Goal: Task Accomplishment & Management: Use online tool/utility

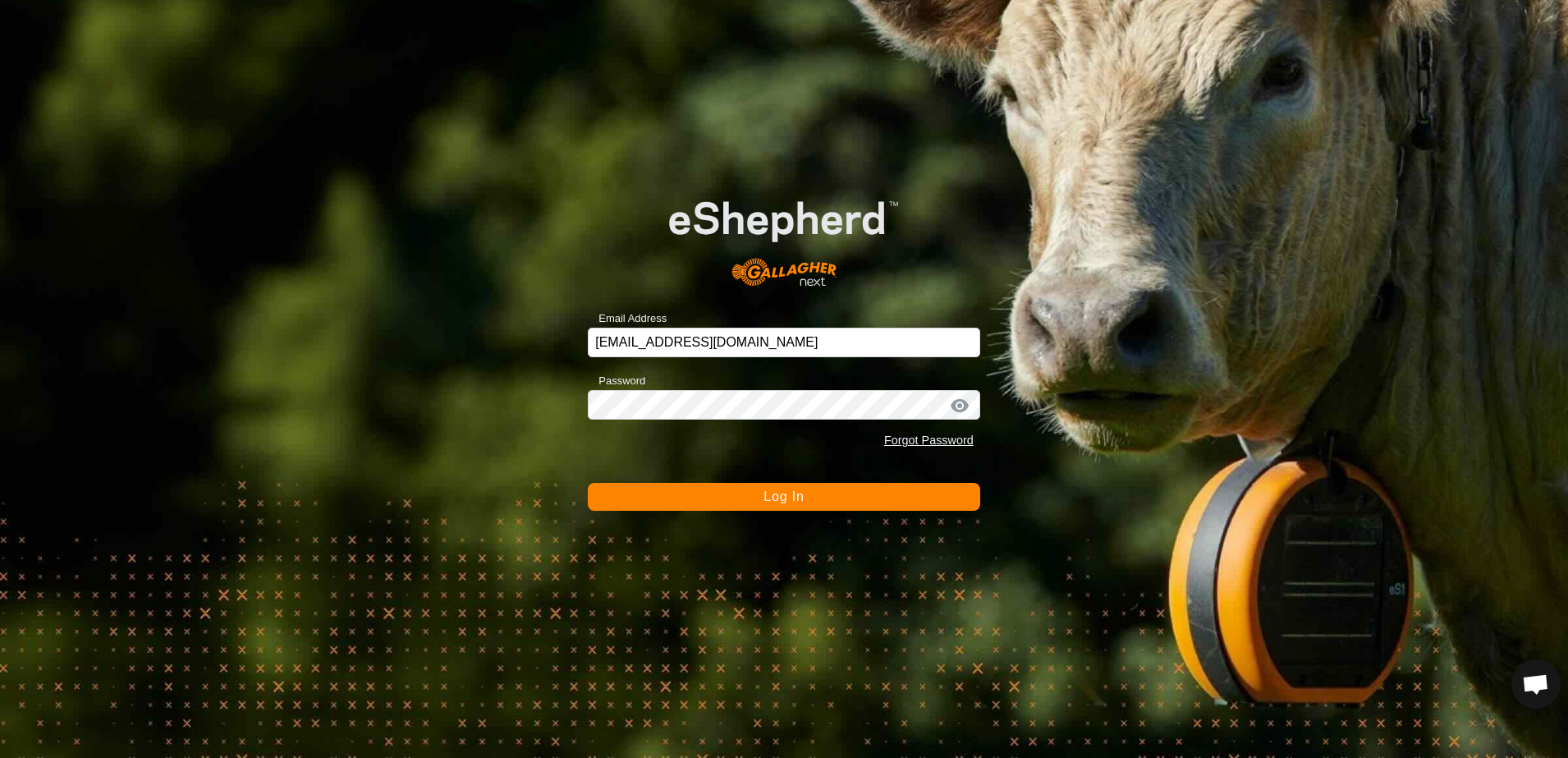
click at [702, 496] on button "Log In" at bounding box center [784, 497] width 392 height 28
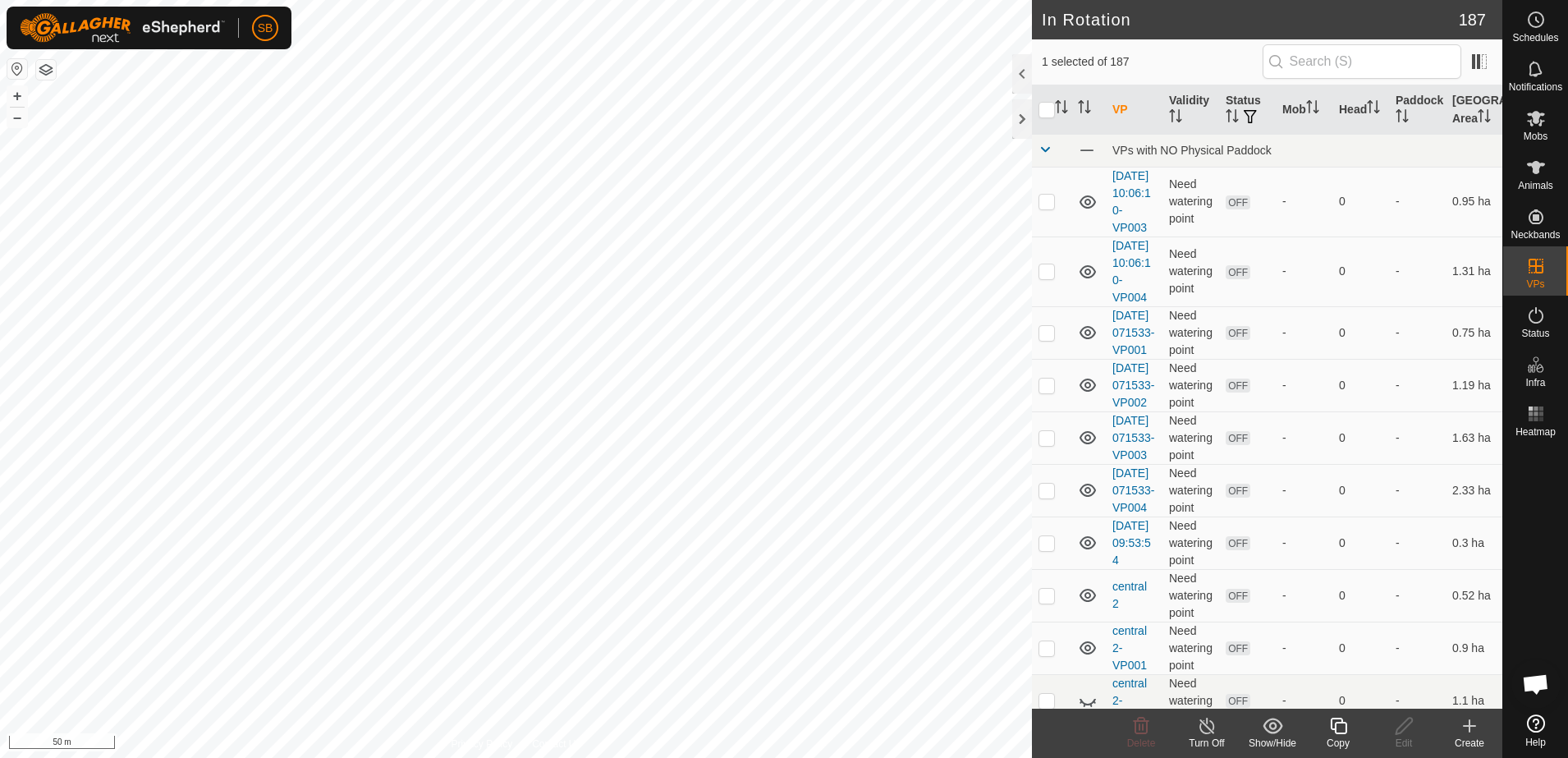
click at [1343, 732] on icon at bounding box center [1338, 726] width 20 height 20
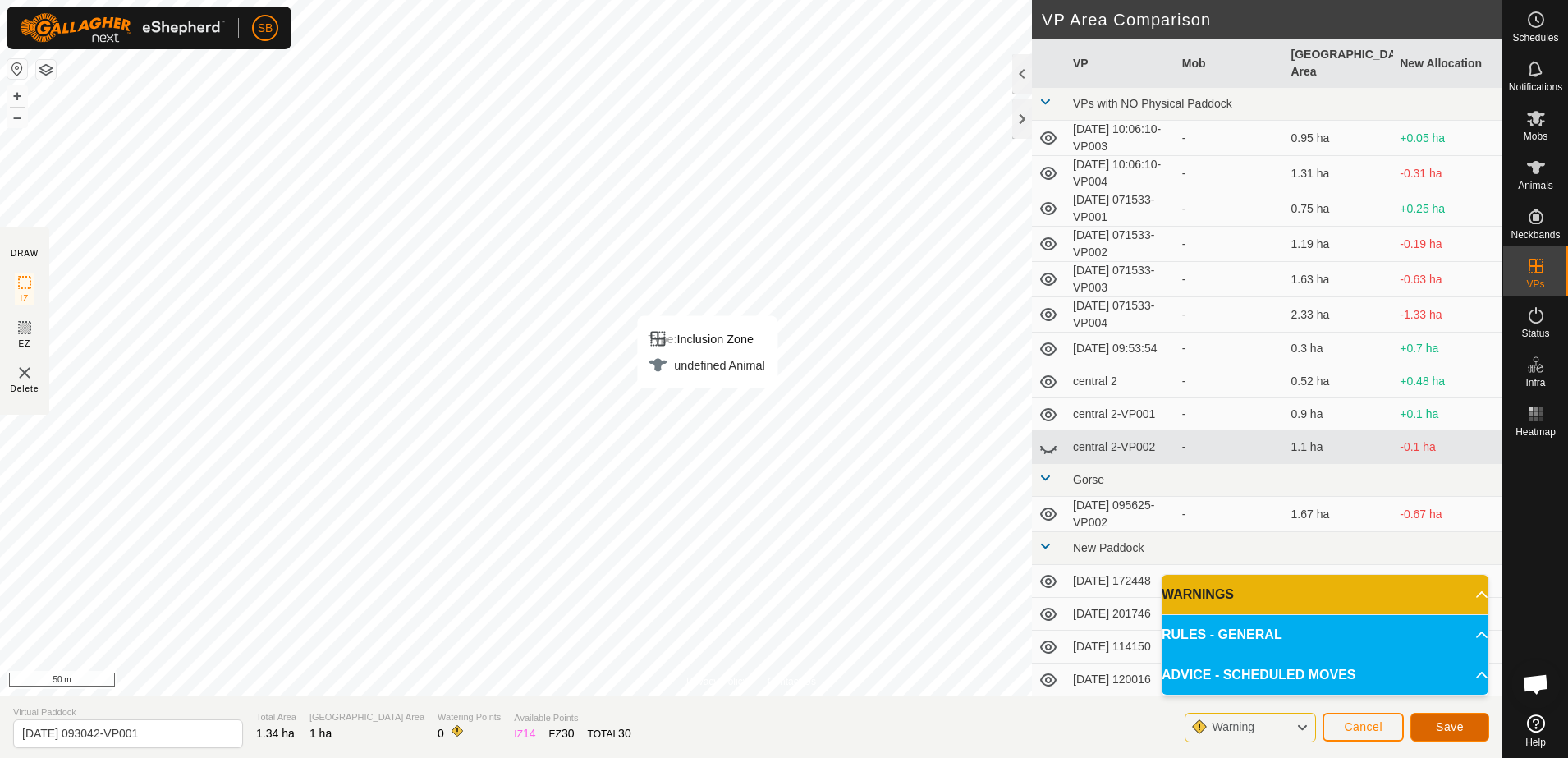
click at [1440, 720] on span "Save" at bounding box center [1449, 726] width 28 height 13
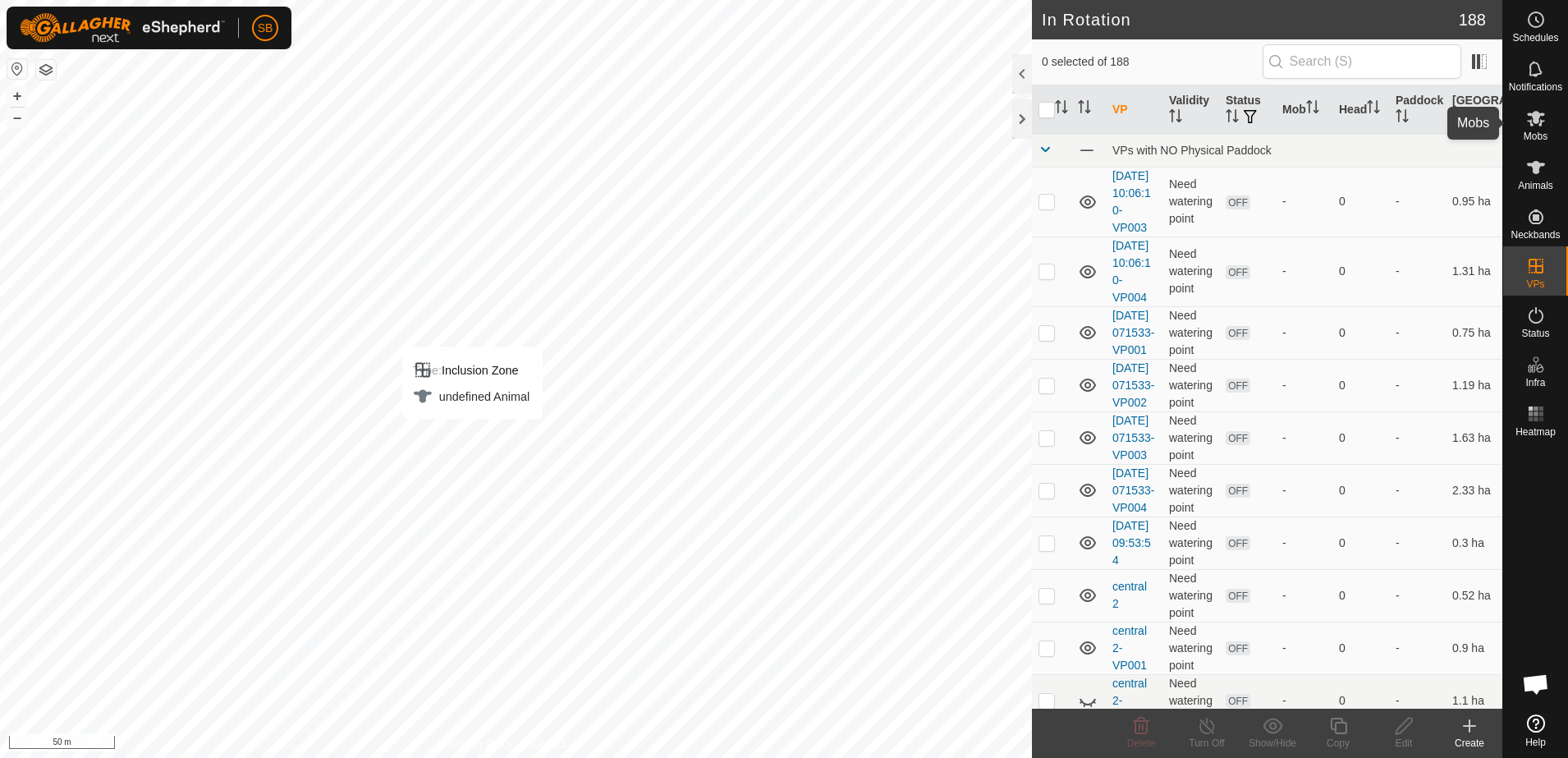
click at [1531, 131] on span "Mobs" at bounding box center [1535, 136] width 24 height 10
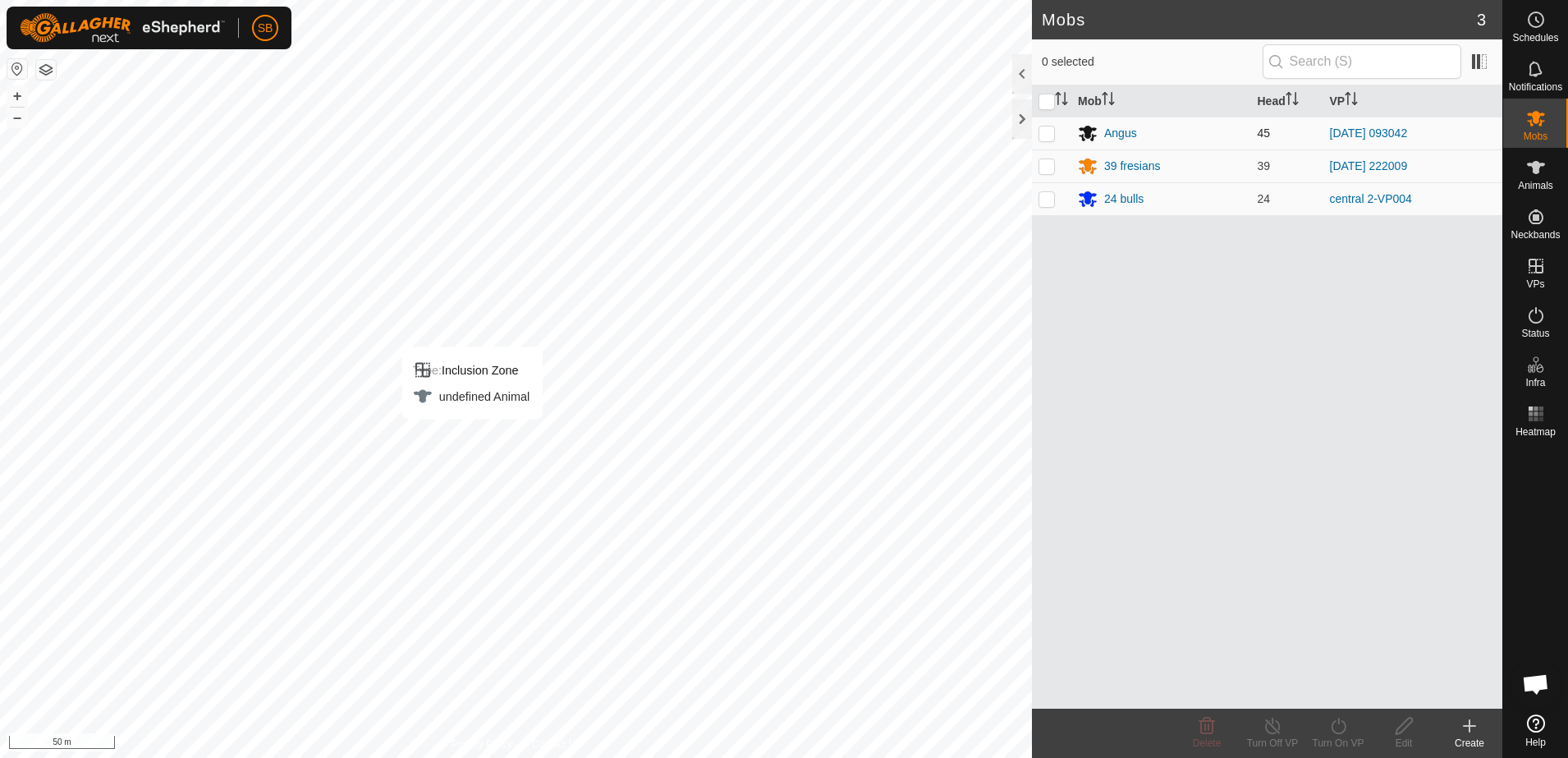
click at [1049, 136] on p-checkbox at bounding box center [1046, 132] width 17 height 13
checkbox input "true"
click at [1347, 731] on icon at bounding box center [1338, 726] width 20 height 20
click at [1349, 692] on link "Now" at bounding box center [1387, 690] width 163 height 33
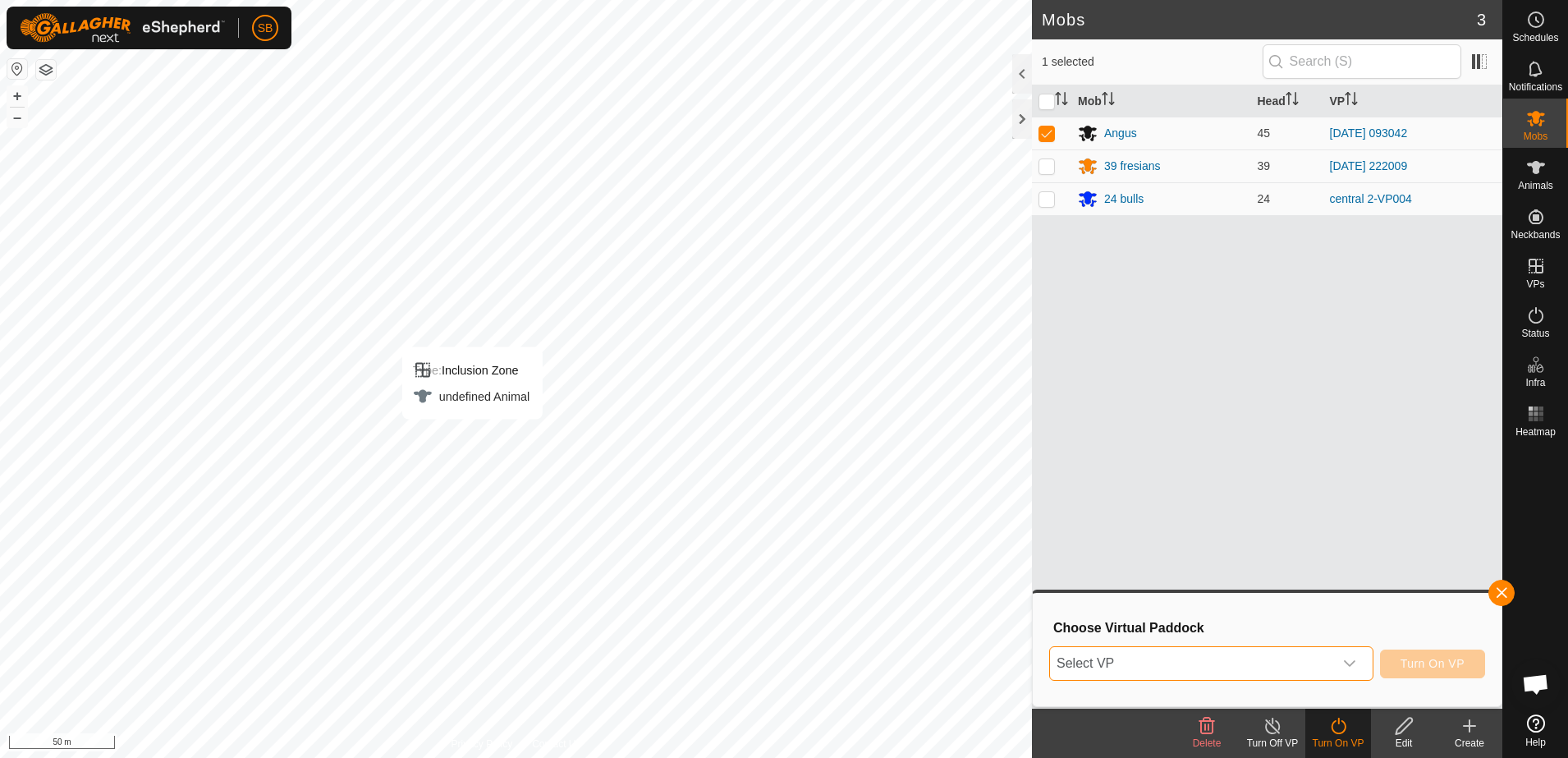
click at [1331, 659] on span "Select VP" at bounding box center [1192, 663] width 284 height 33
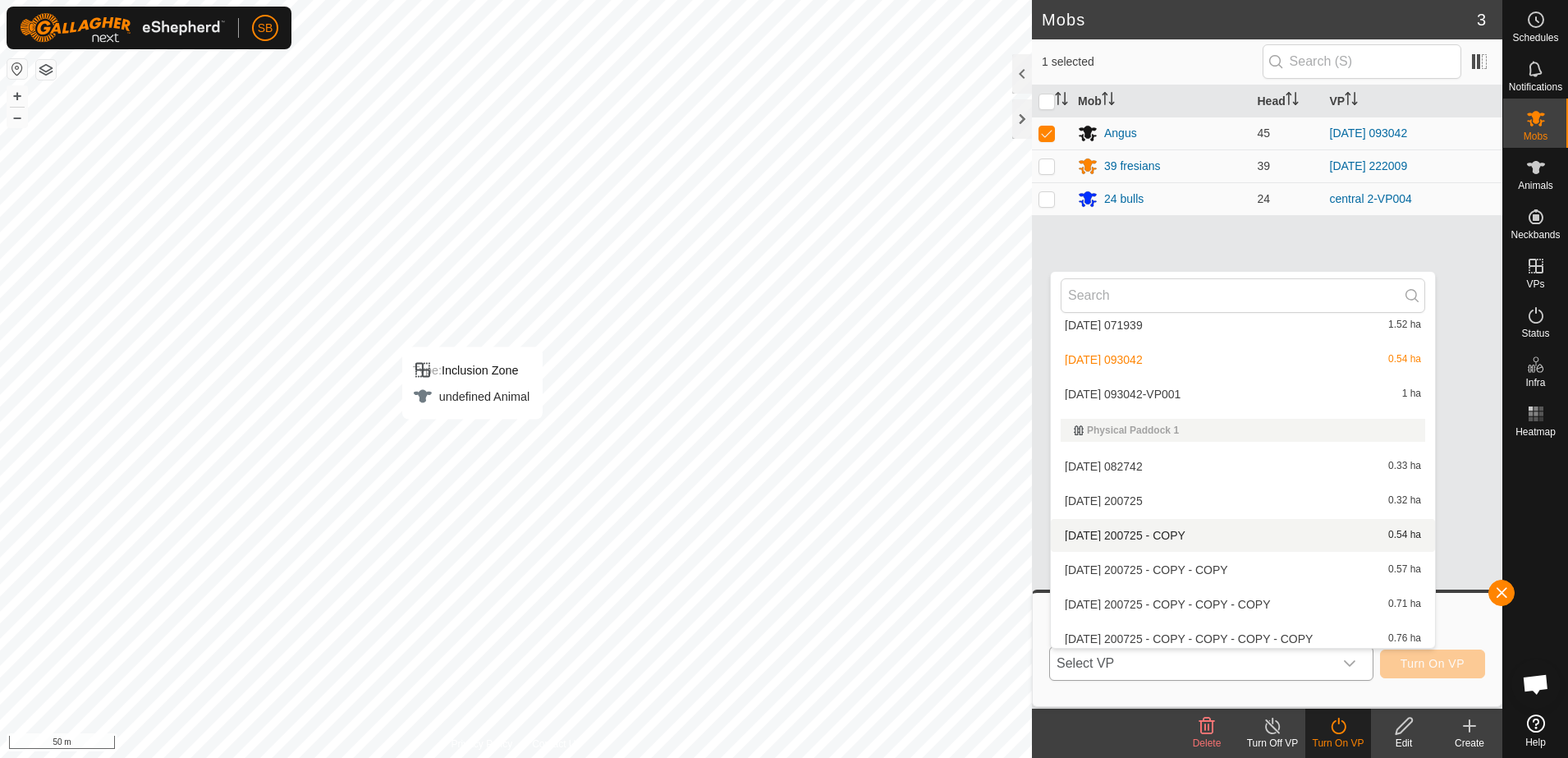
scroll to position [3712, 0]
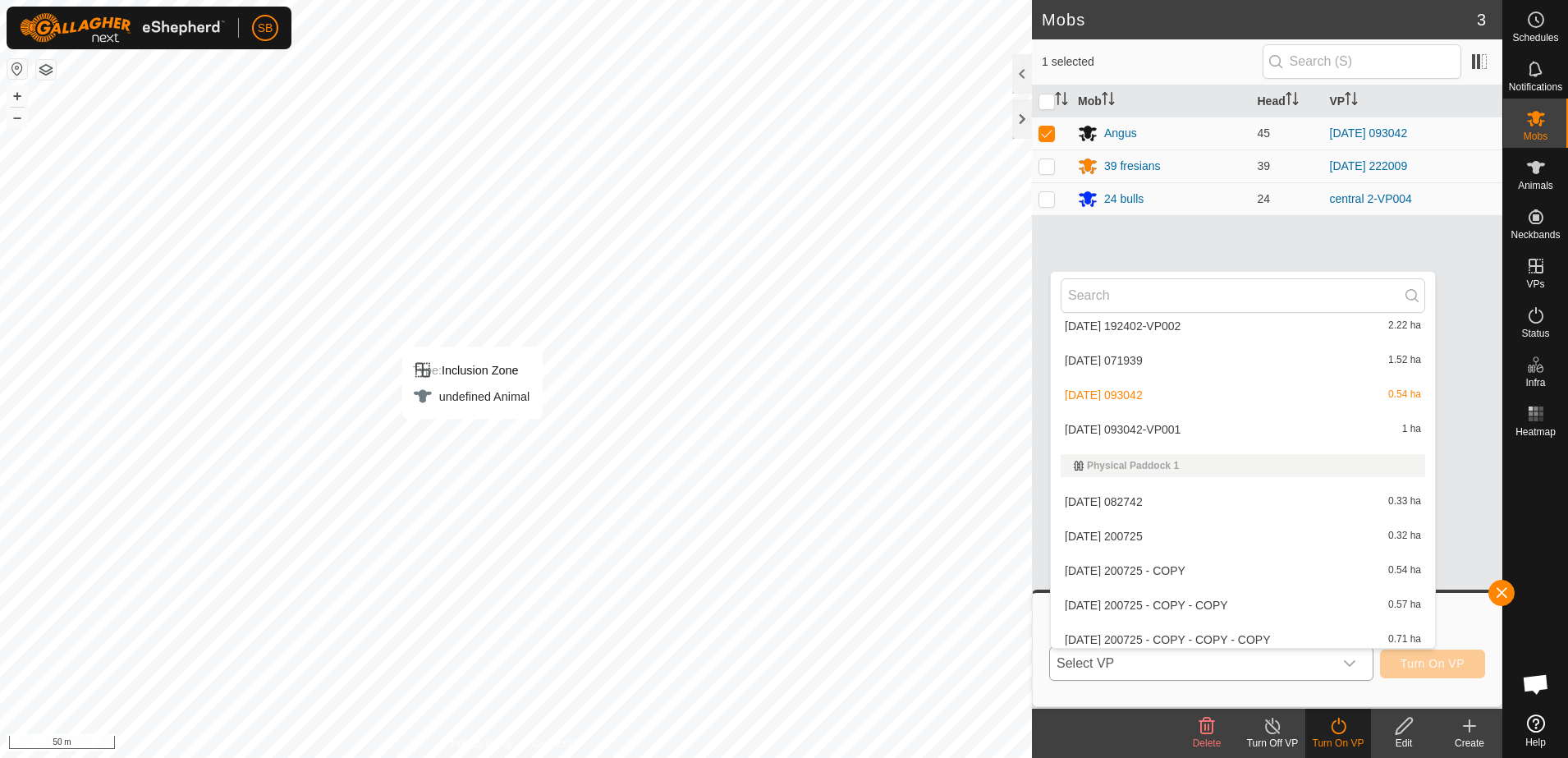
click at [1202, 432] on li "[DATE] 093042-VP001 1 ha" at bounding box center [1242, 430] width 384 height 33
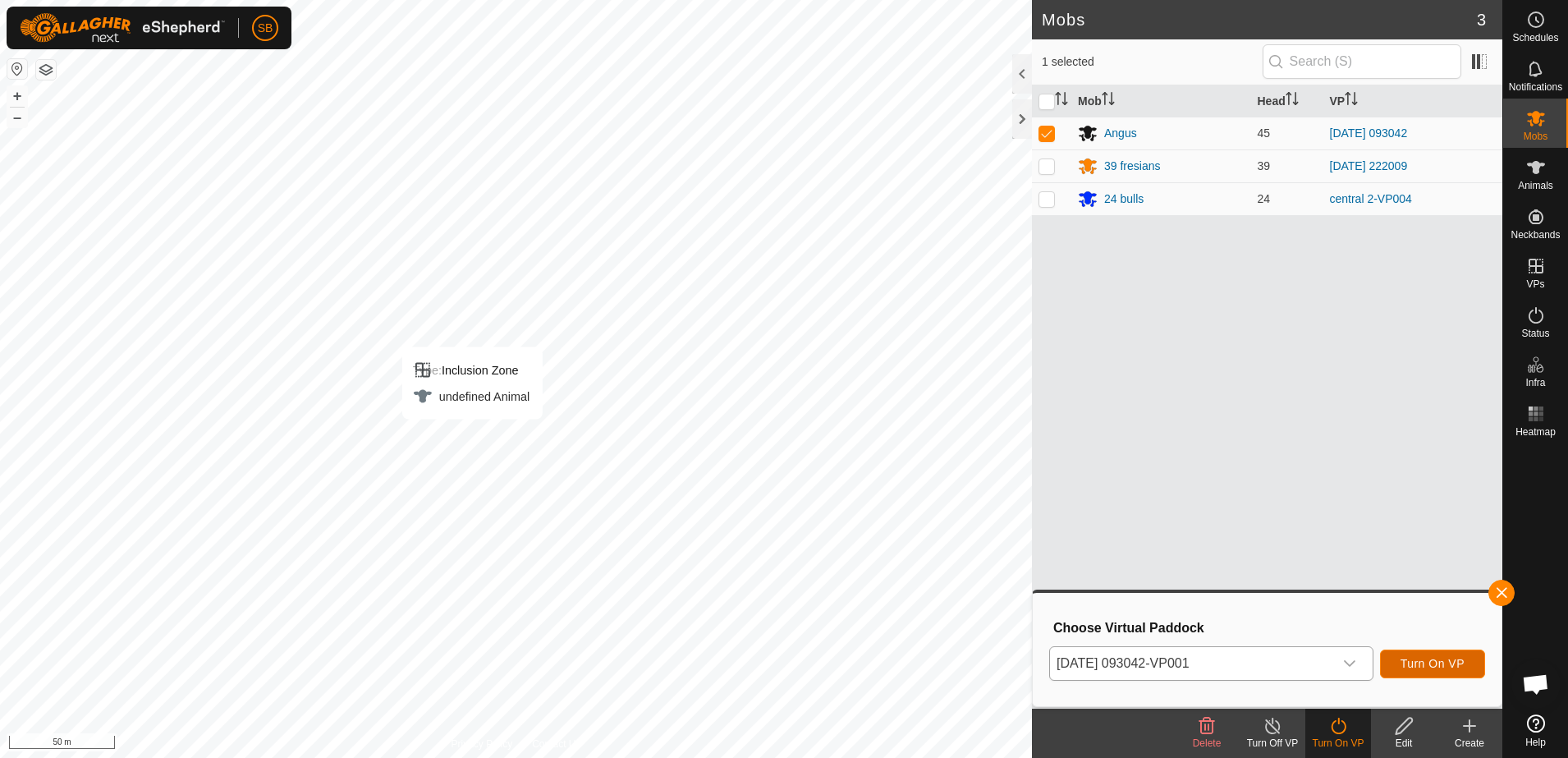
click at [1427, 666] on span "Turn On VP" at bounding box center [1432, 663] width 64 height 13
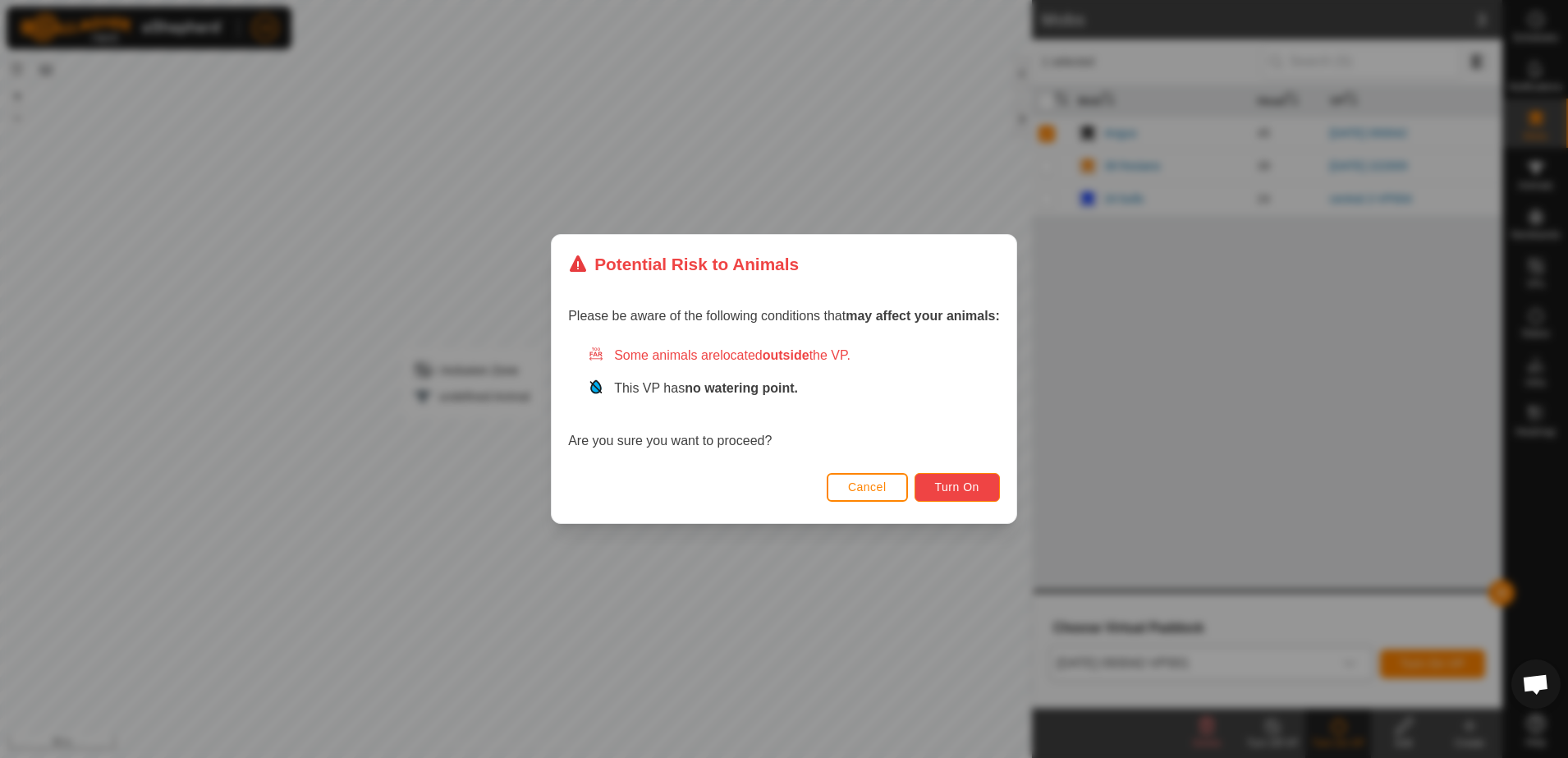
click at [945, 496] on button "Turn On" at bounding box center [957, 487] width 86 height 29
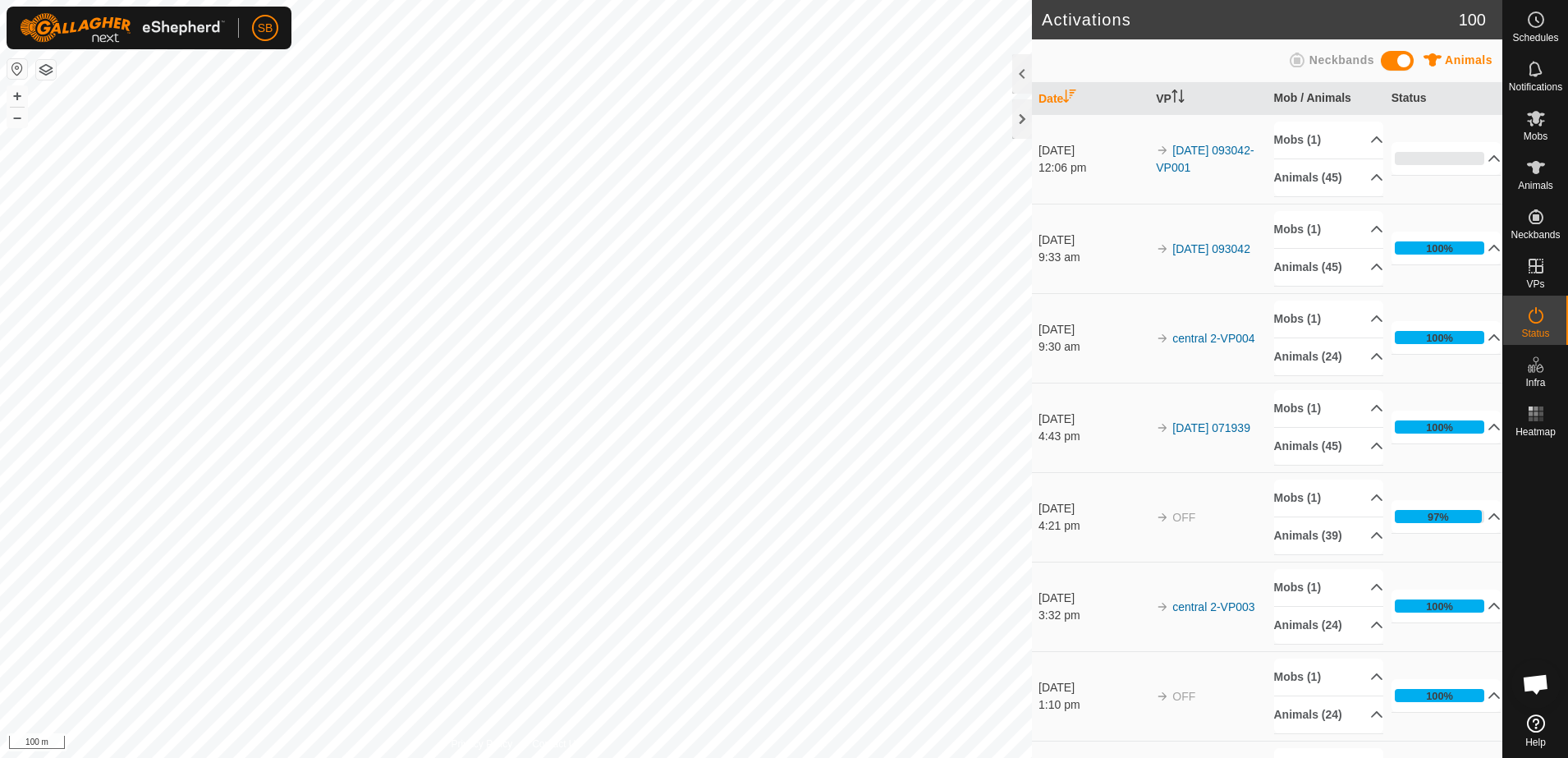
click at [0, 295] on html "SB Schedules Notifications Mobs Animals Neckbands VPs Status Infra Heatmap Help…" at bounding box center [784, 379] width 1568 height 758
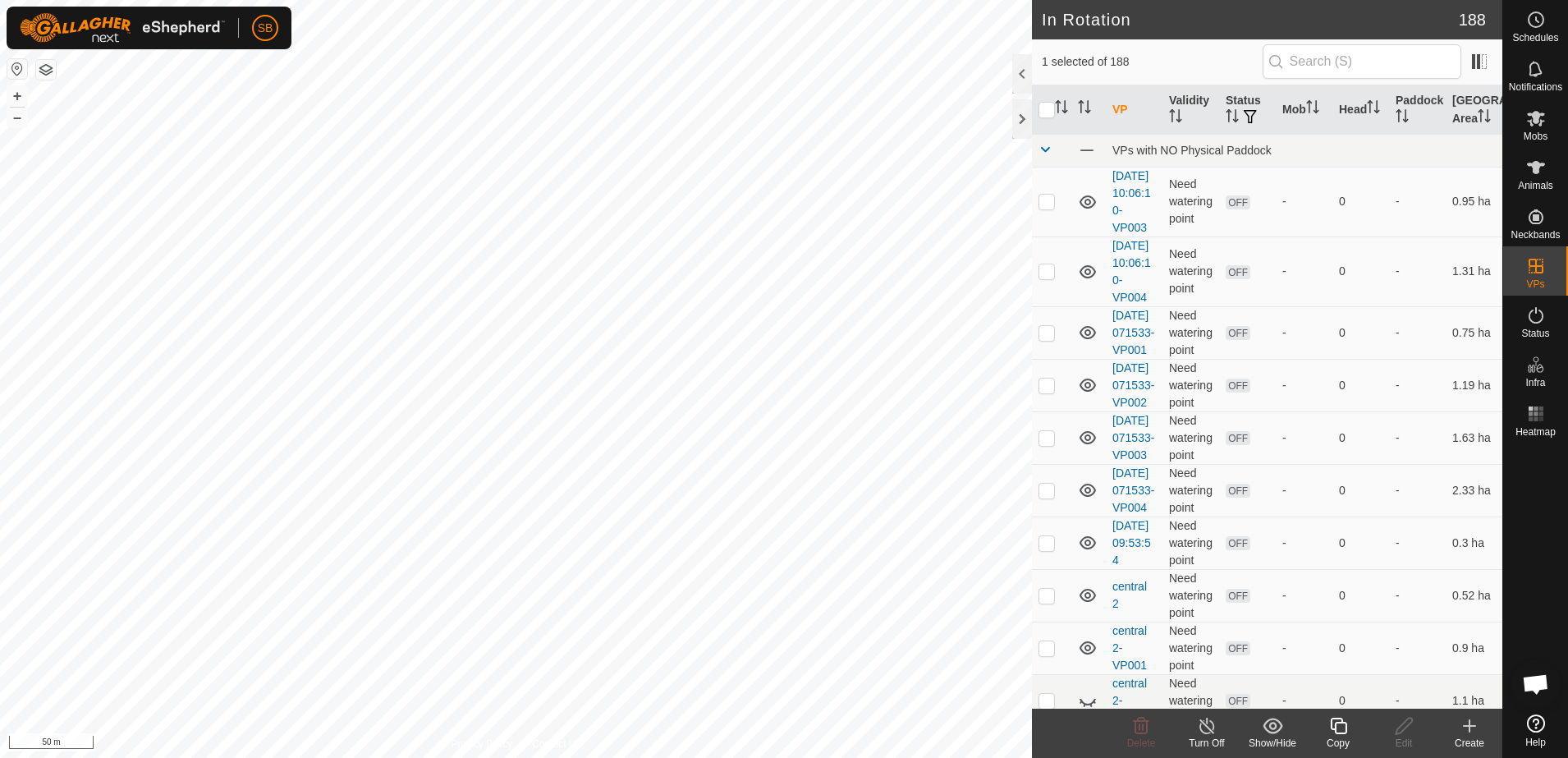
click at [1339, 739] on div "Copy" at bounding box center [1337, 742] width 66 height 15
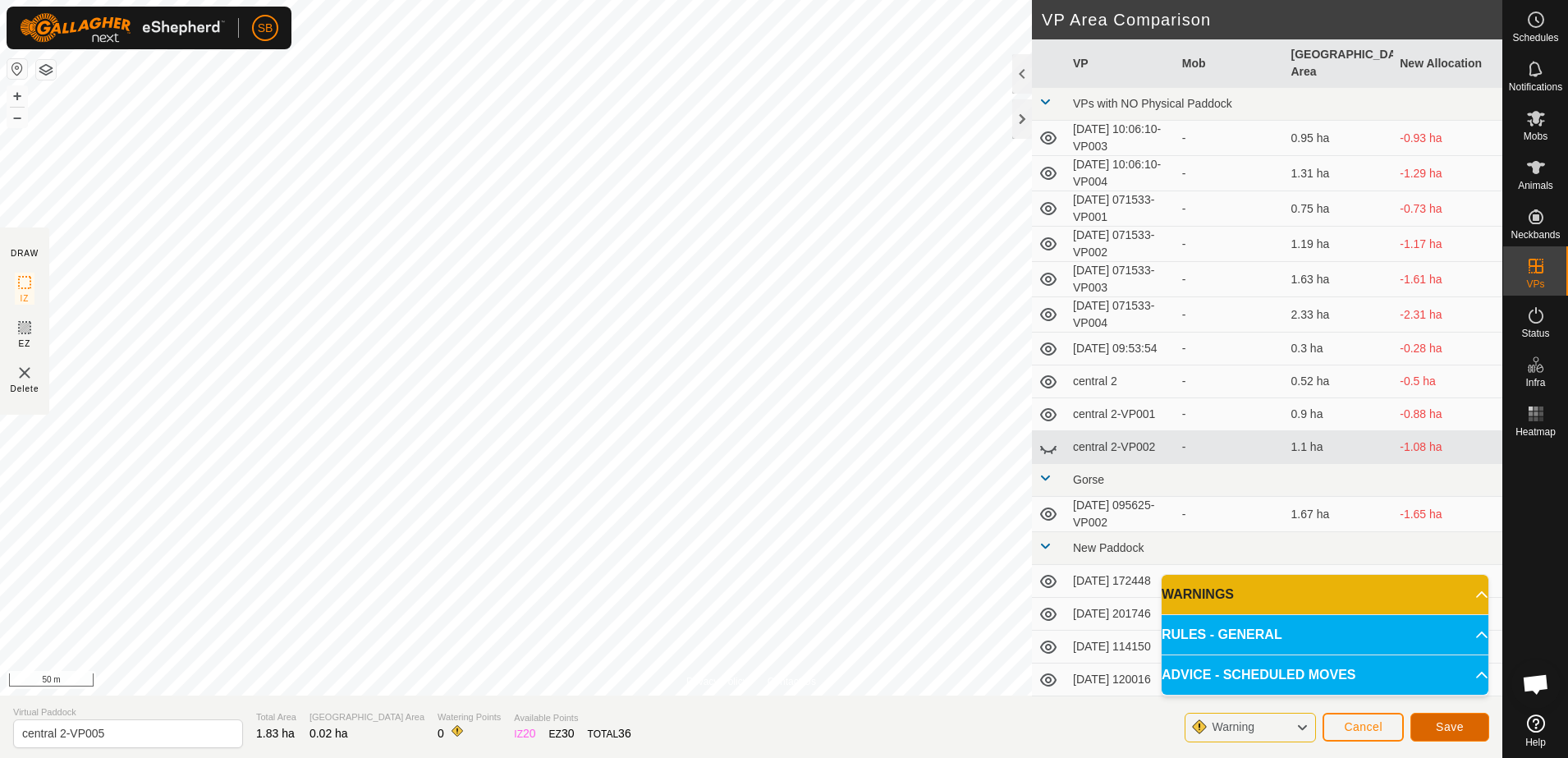
click at [1430, 733] on button "Save" at bounding box center [1449, 726] width 79 height 29
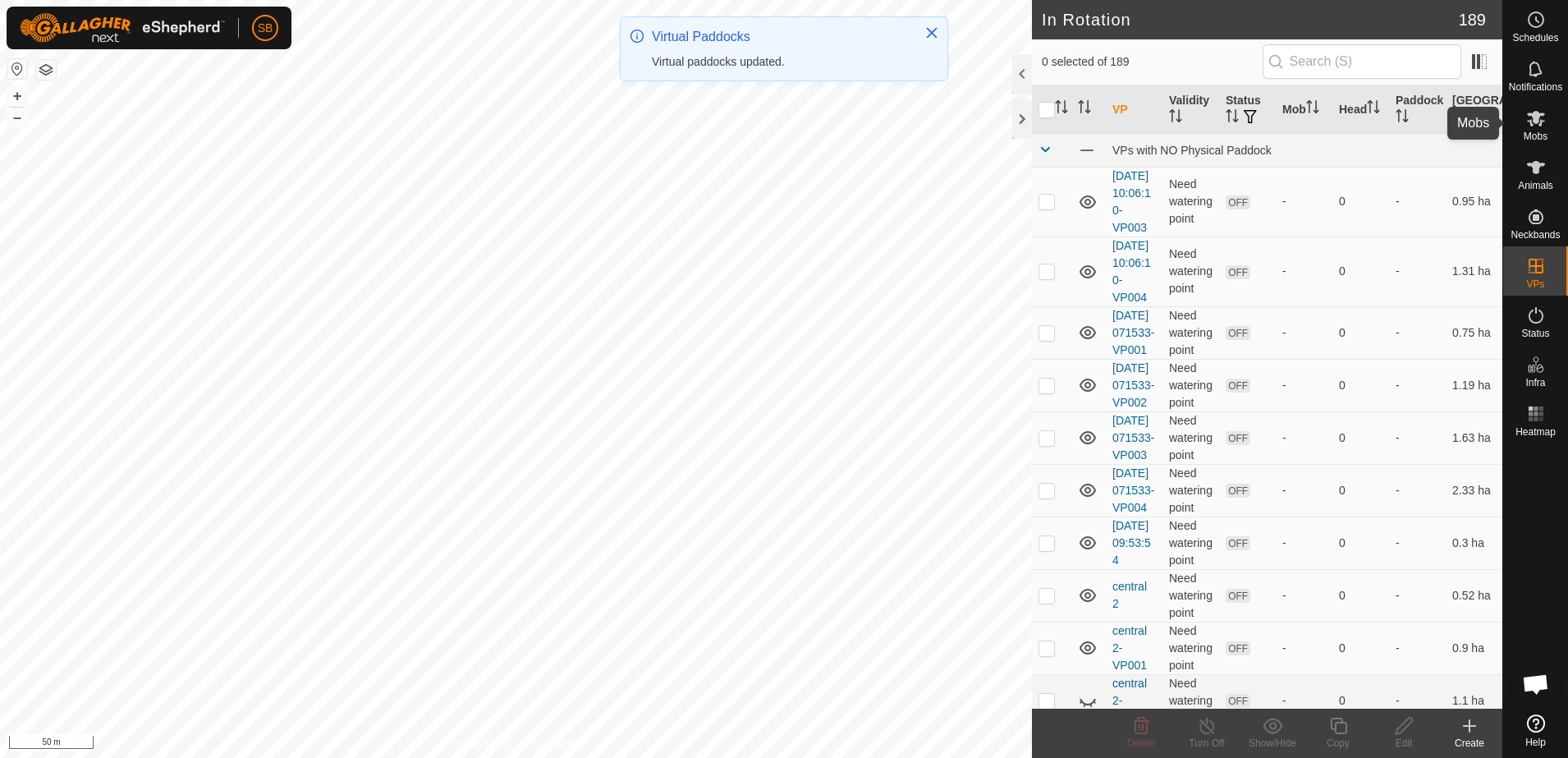
click at [1536, 126] on icon at bounding box center [1536, 118] width 20 height 20
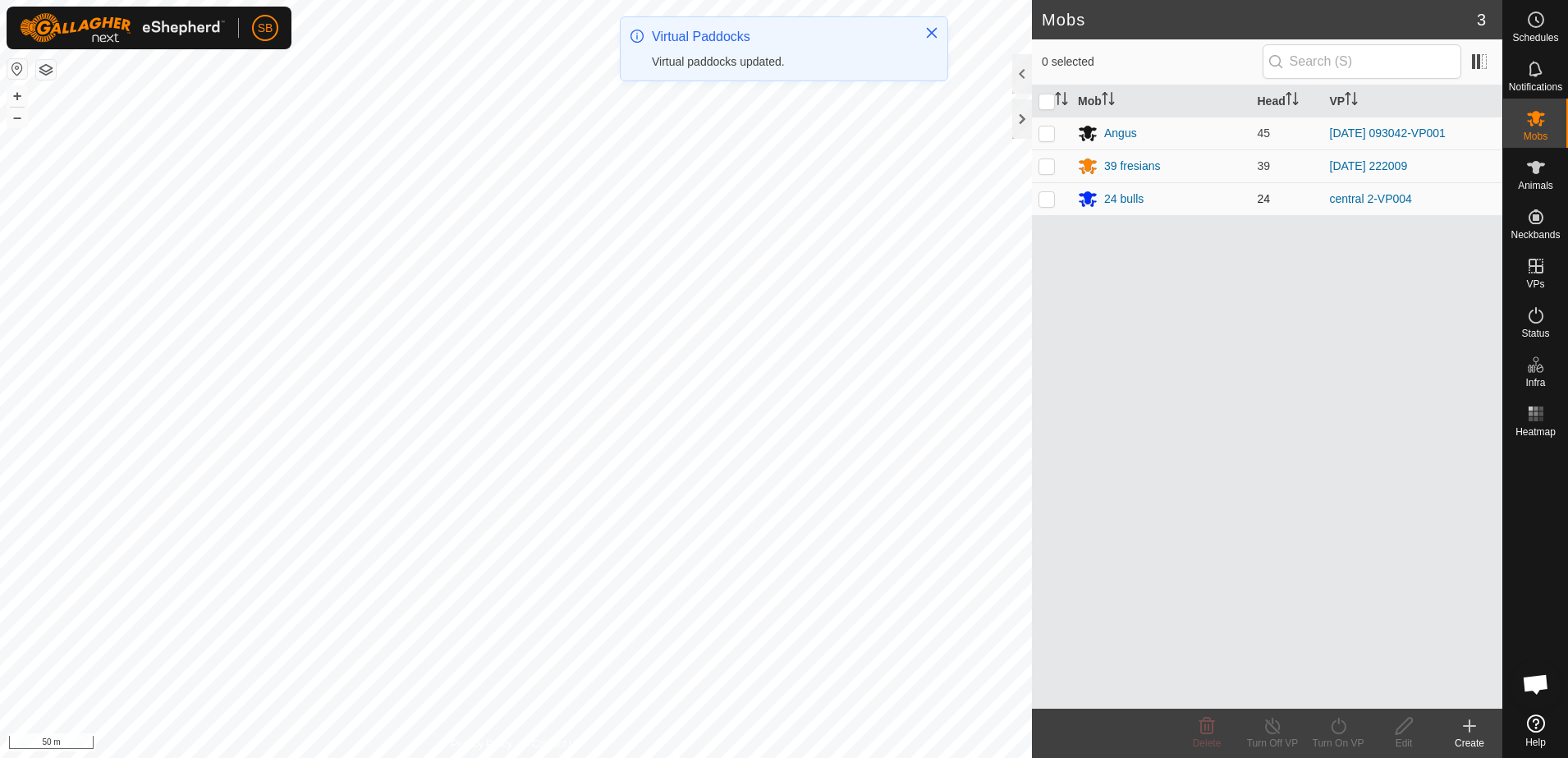
click at [1052, 196] on p-checkbox at bounding box center [1046, 198] width 17 height 13
checkbox input "true"
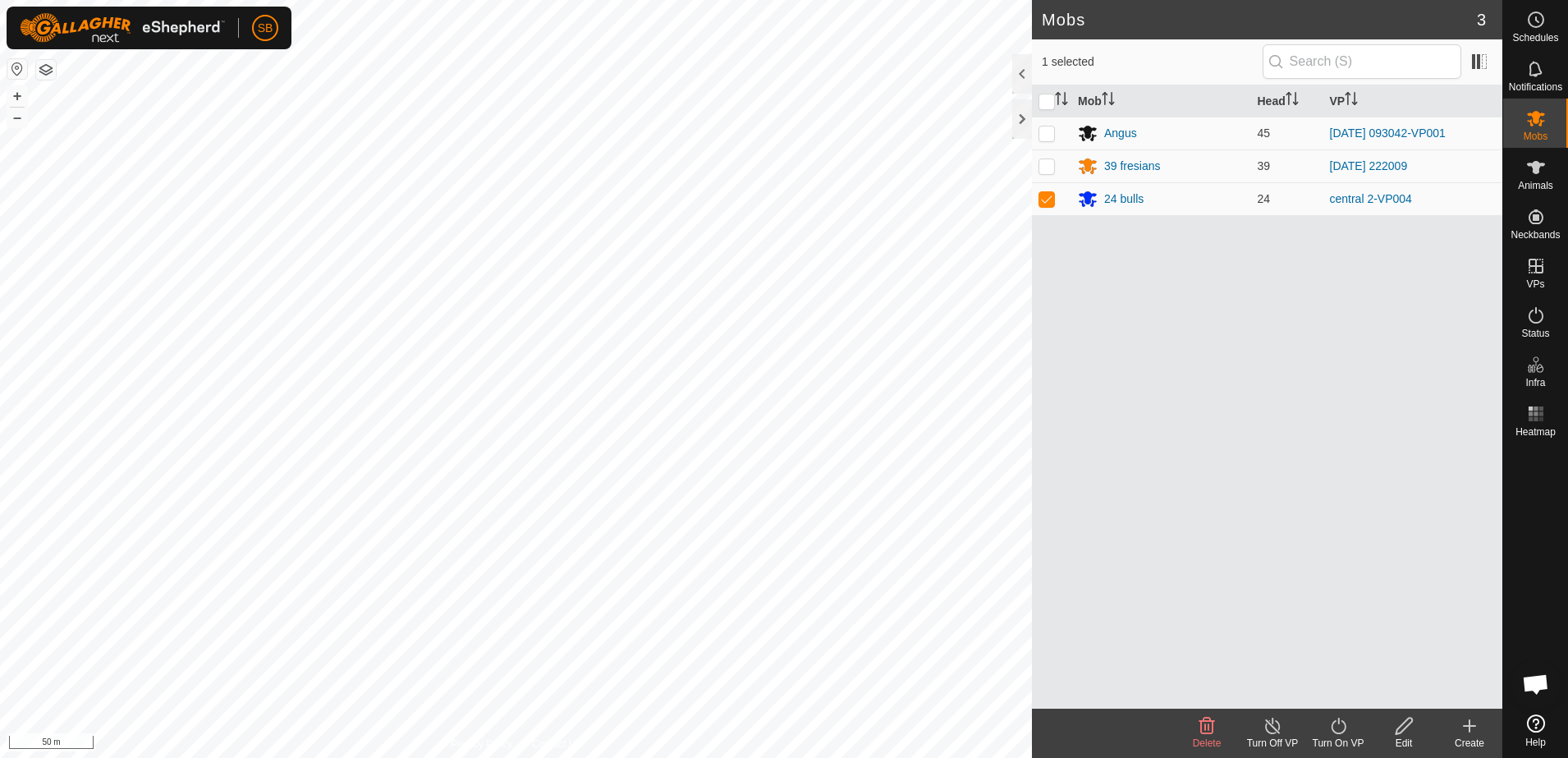
click at [1335, 730] on icon at bounding box center [1338, 726] width 20 height 20
click at [1343, 685] on link "Now" at bounding box center [1387, 690] width 163 height 33
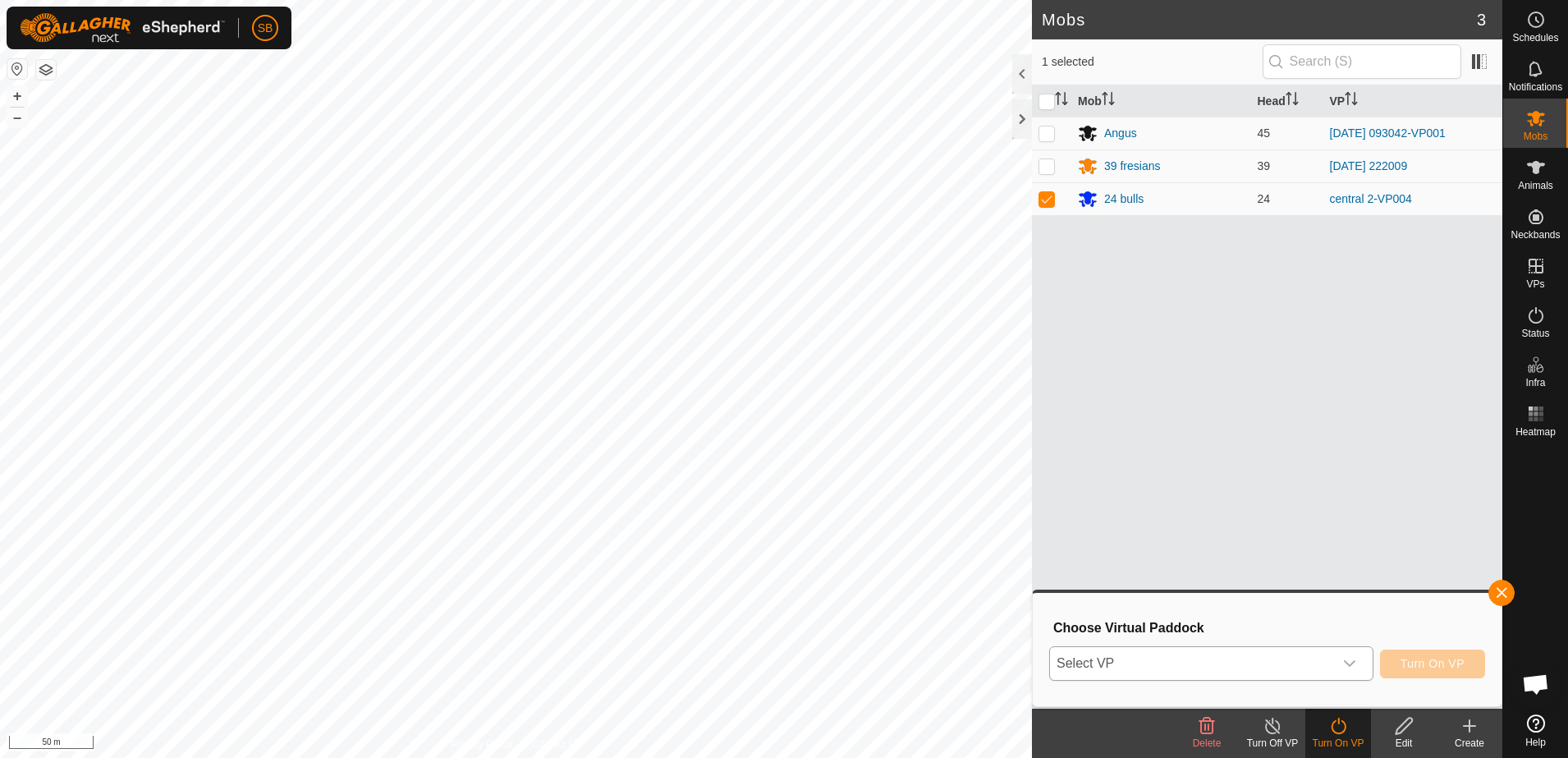
click at [1316, 667] on span "Select VP" at bounding box center [1192, 663] width 284 height 33
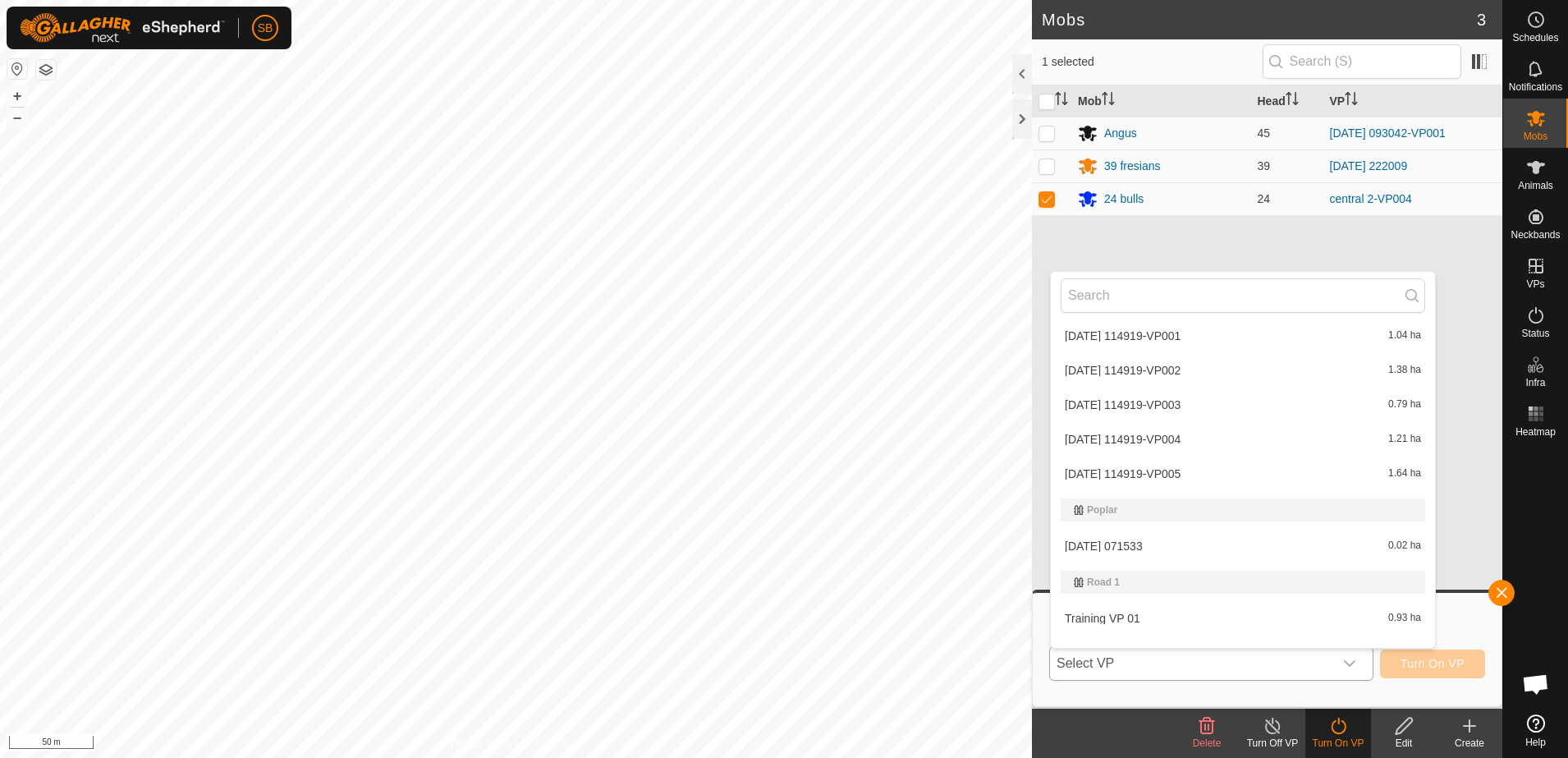
scroll to position [6489, 0]
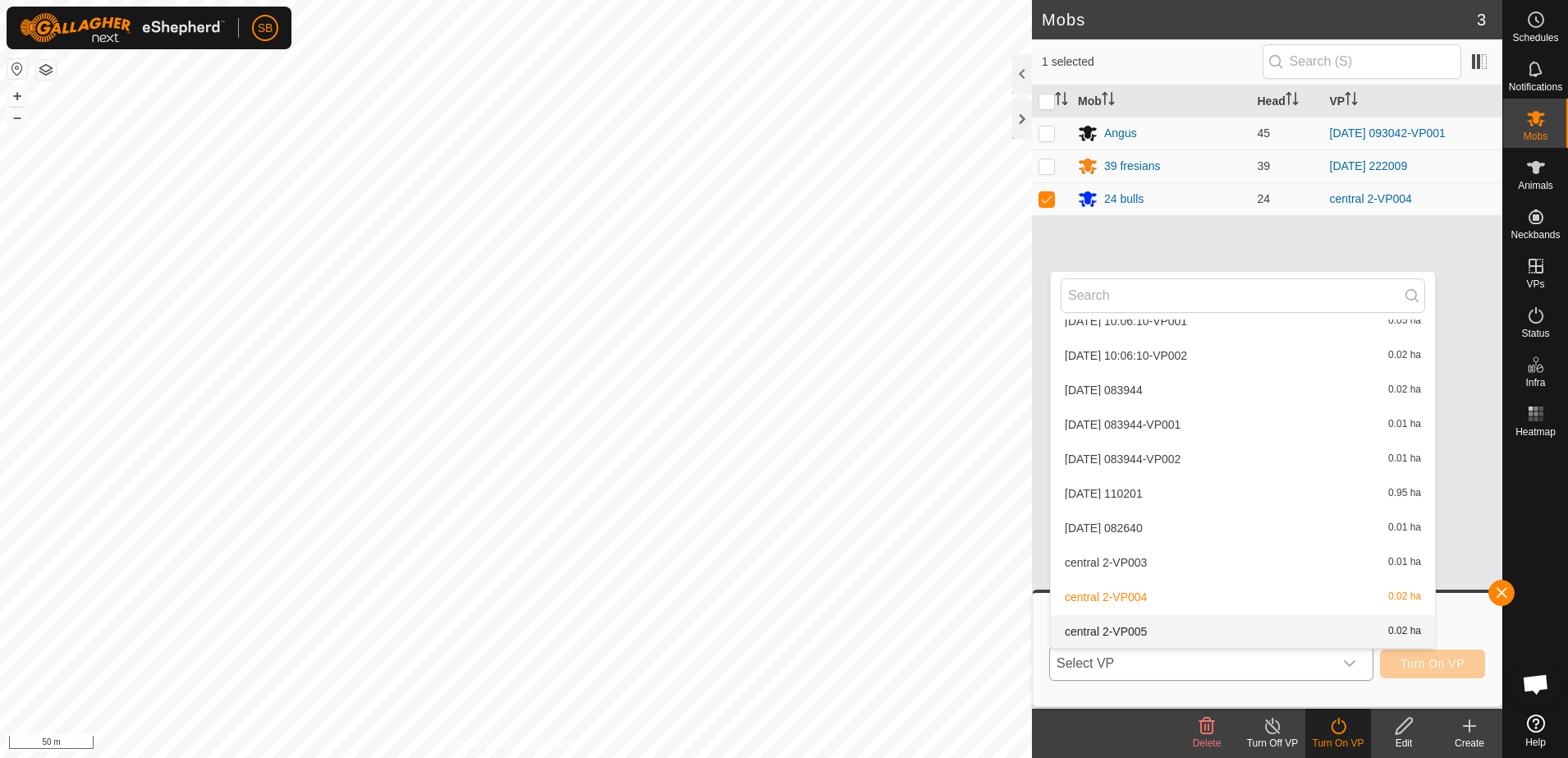
click at [1264, 630] on li "central 2-VP005 0.02 ha" at bounding box center [1242, 632] width 384 height 33
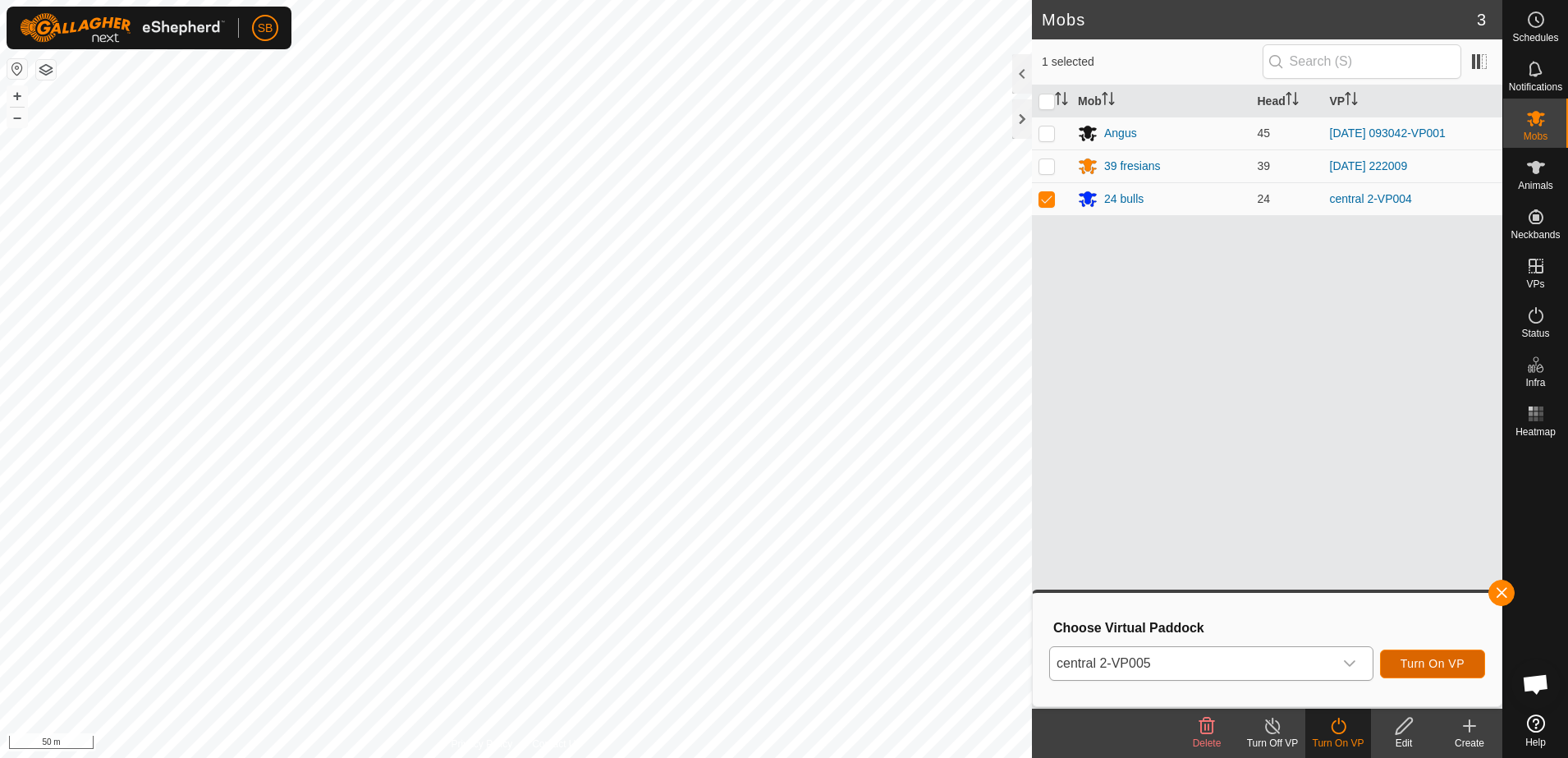
click at [1422, 661] on span "Turn On VP" at bounding box center [1432, 663] width 64 height 13
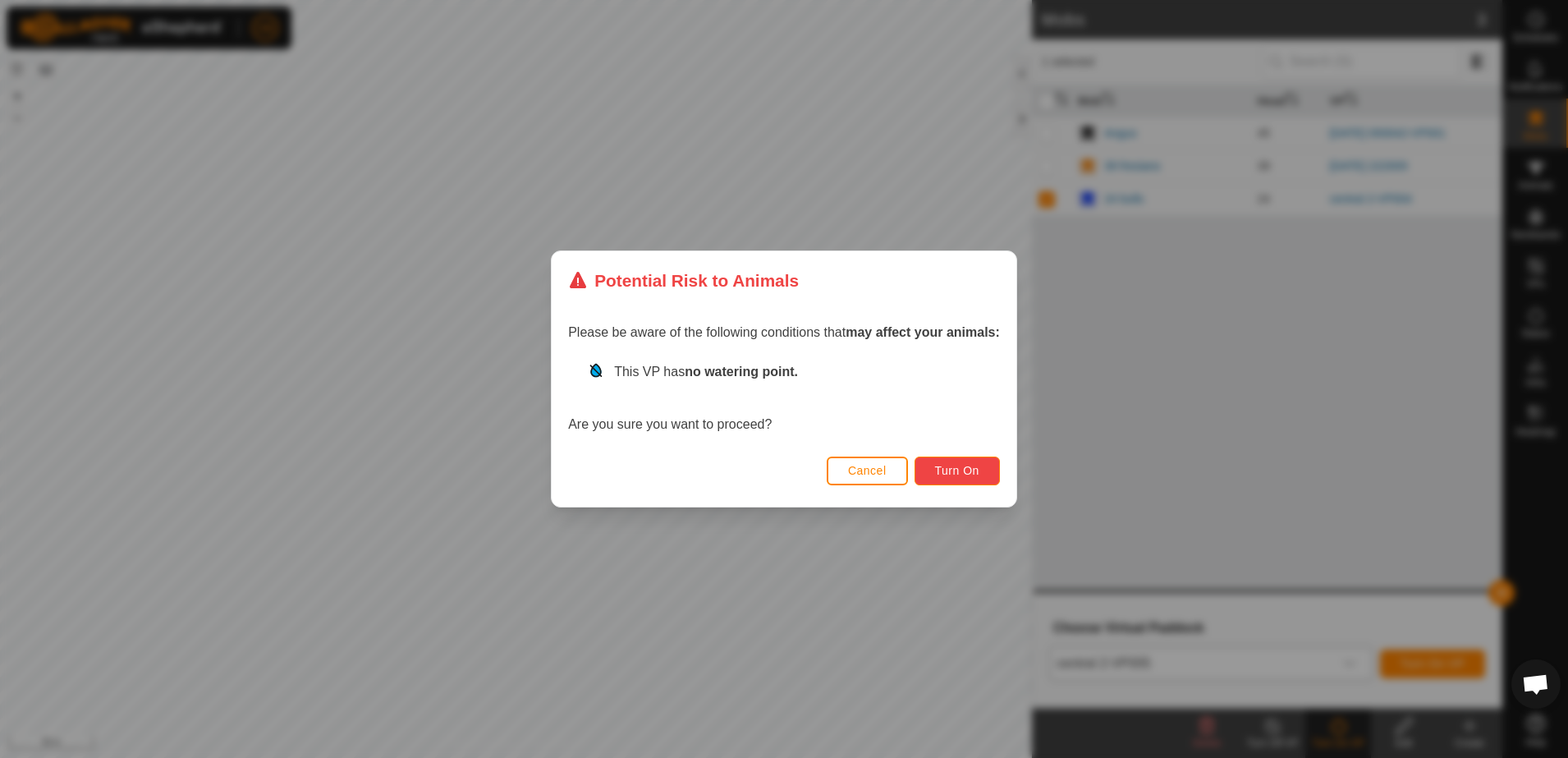
click at [964, 470] on span "Turn On" at bounding box center [956, 470] width 45 height 13
